Goal: Use online tool/utility

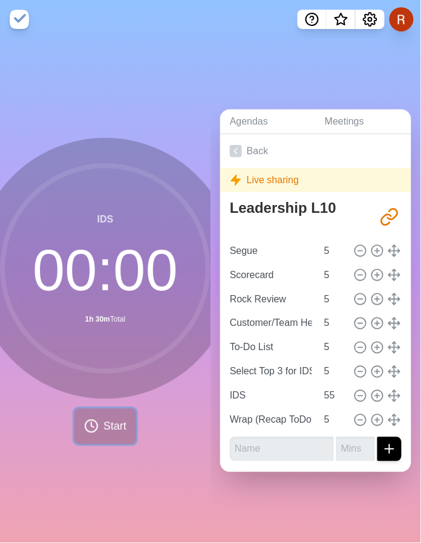
click at [96, 442] on button "Start" at bounding box center [105, 427] width 62 height 36
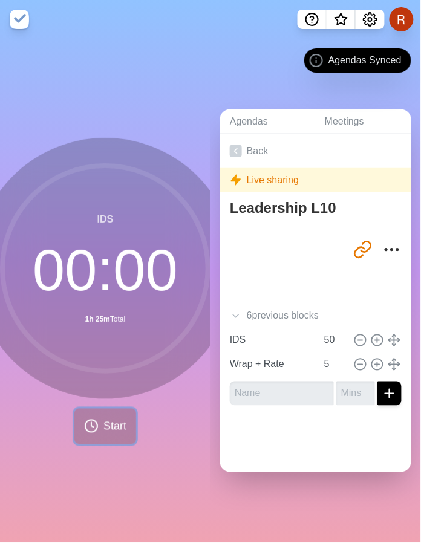
click at [115, 435] on span "Start" at bounding box center [114, 426] width 23 height 16
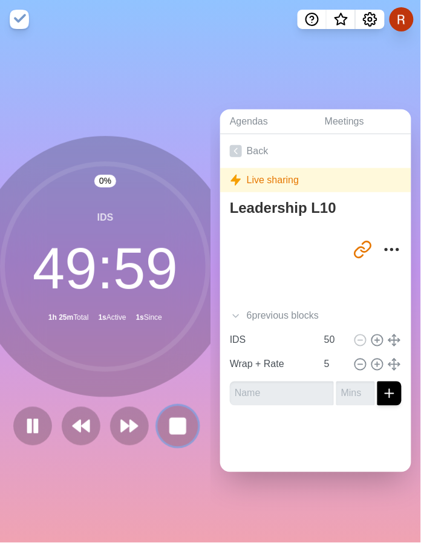
click at [197, 440] on button at bounding box center [177, 426] width 41 height 41
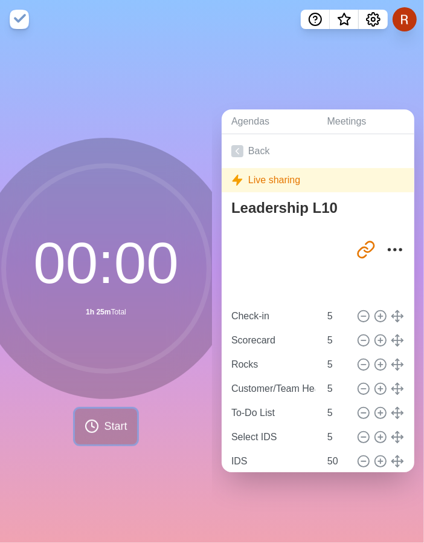
click at [110, 435] on span "Start" at bounding box center [115, 426] width 23 height 16
